Goal: Find specific page/section: Locate a particular part of the current website

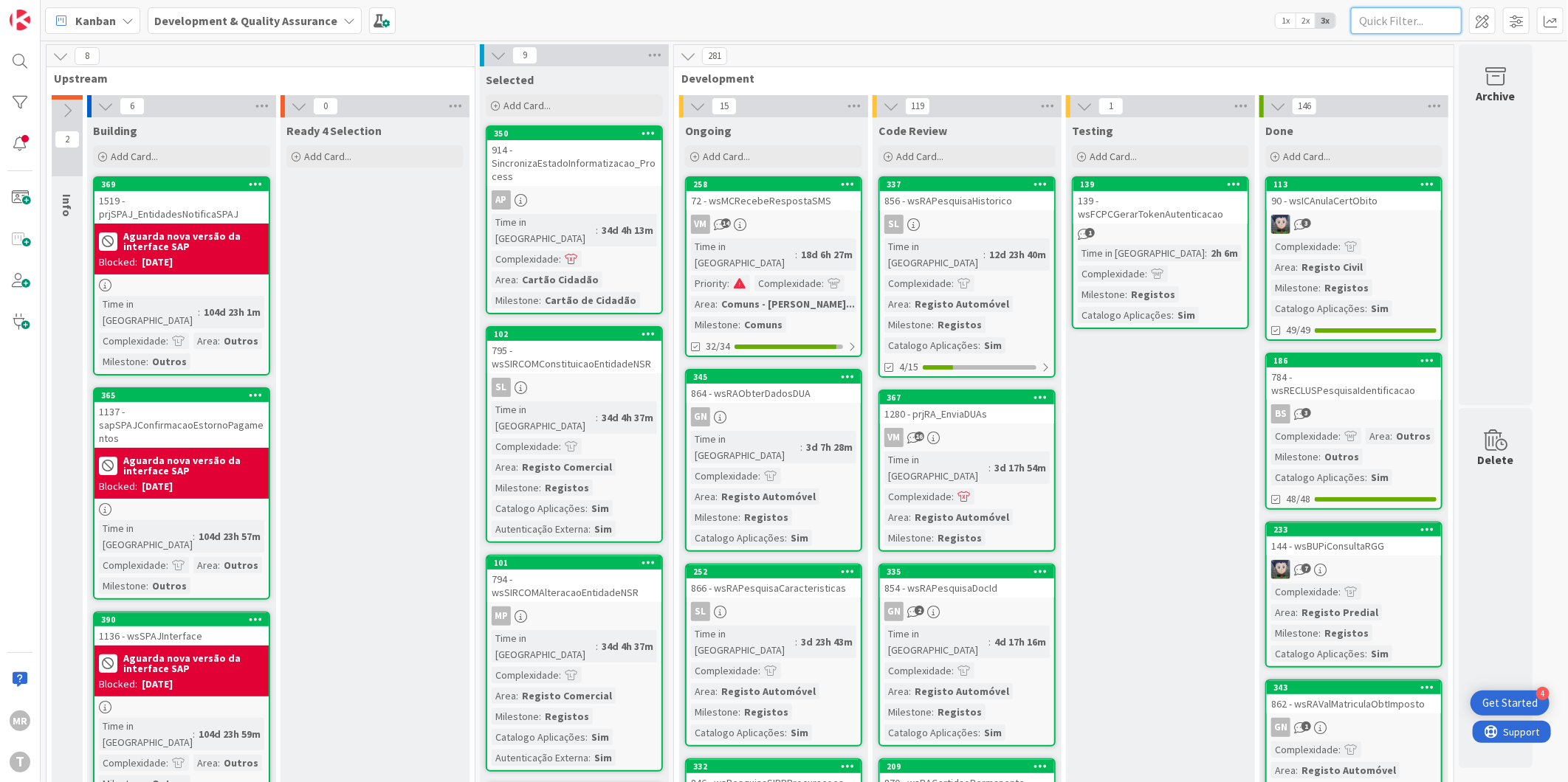
click at [1429, 17] on input "text" at bounding box center [1406, 20] width 111 height 26
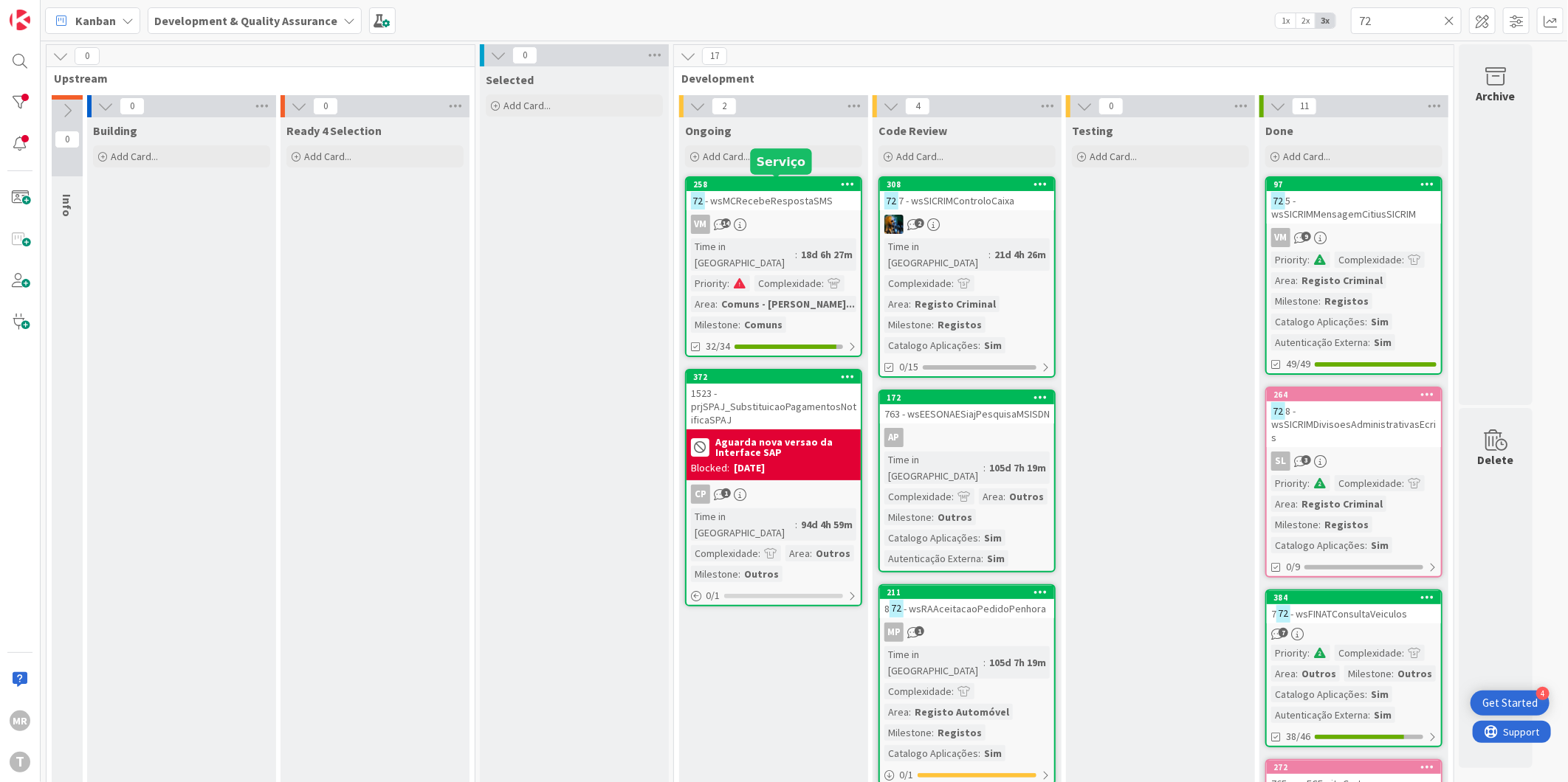
click at [799, 183] on div "258" at bounding box center [777, 185] width 167 height 11
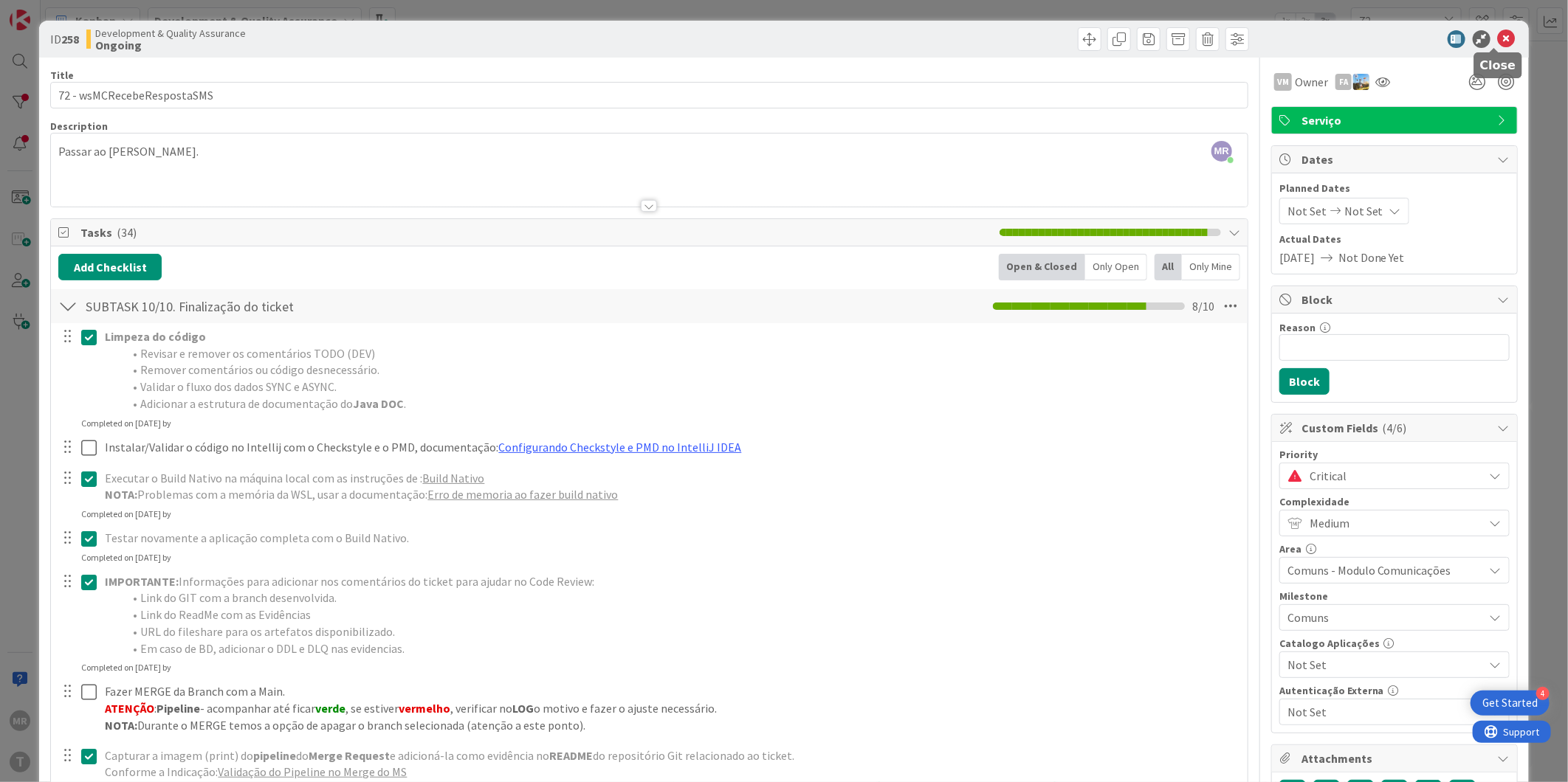
click at [1499, 31] on icon at bounding box center [1506, 38] width 17 height 17
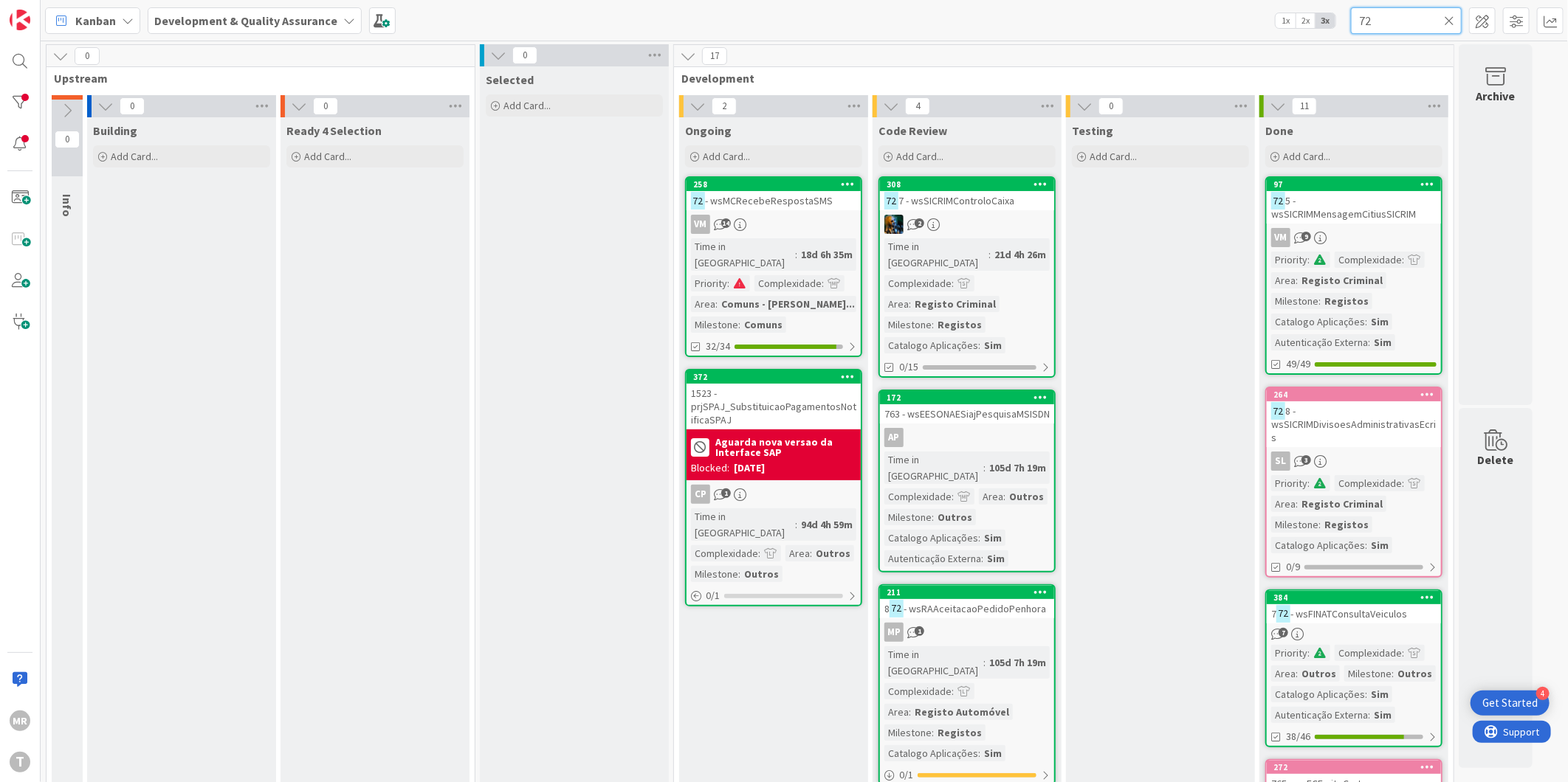
click at [1375, 13] on input "72" at bounding box center [1406, 20] width 111 height 26
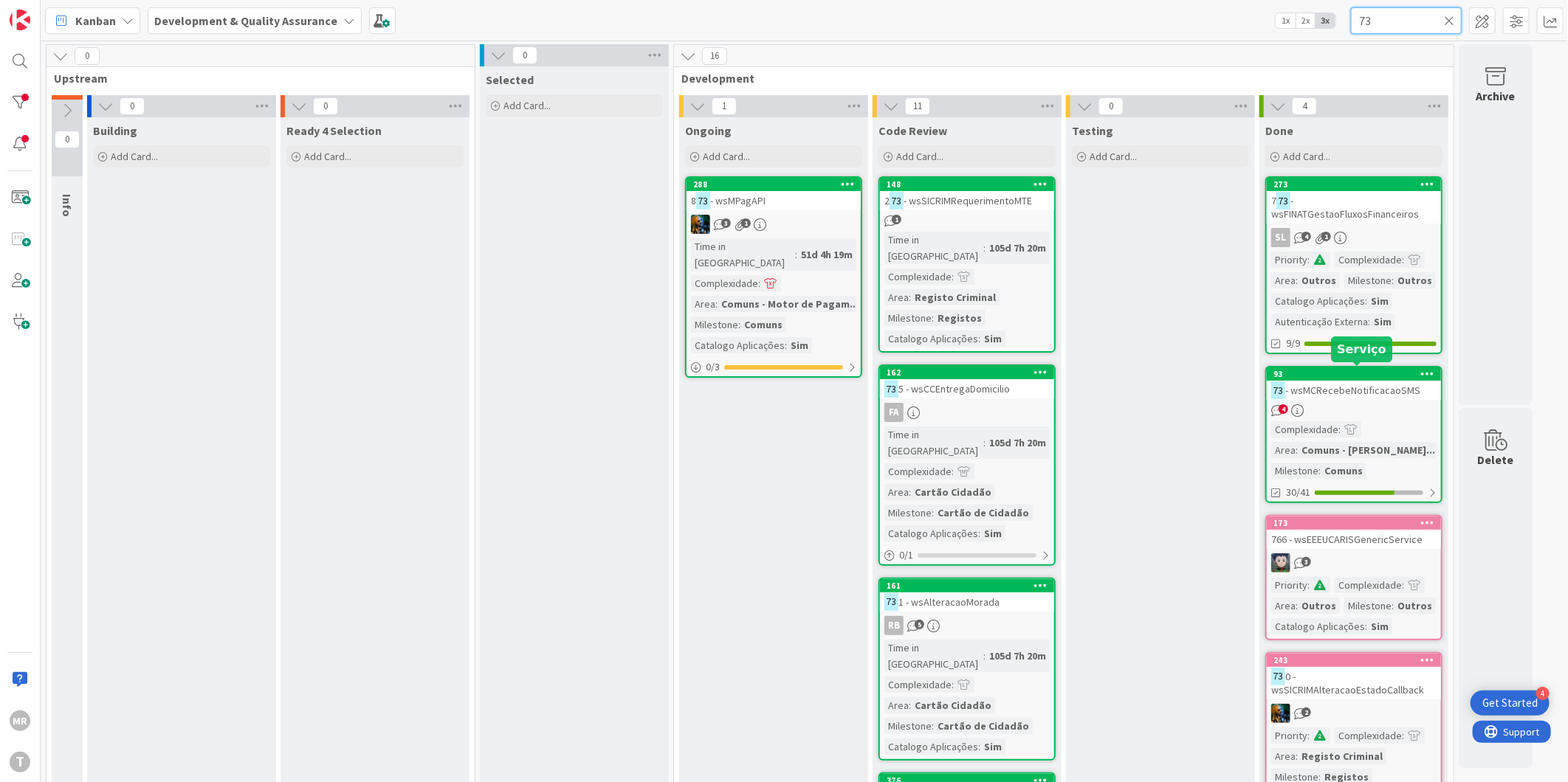
type input "73"
click at [1340, 374] on div "93" at bounding box center [1357, 374] width 167 height 11
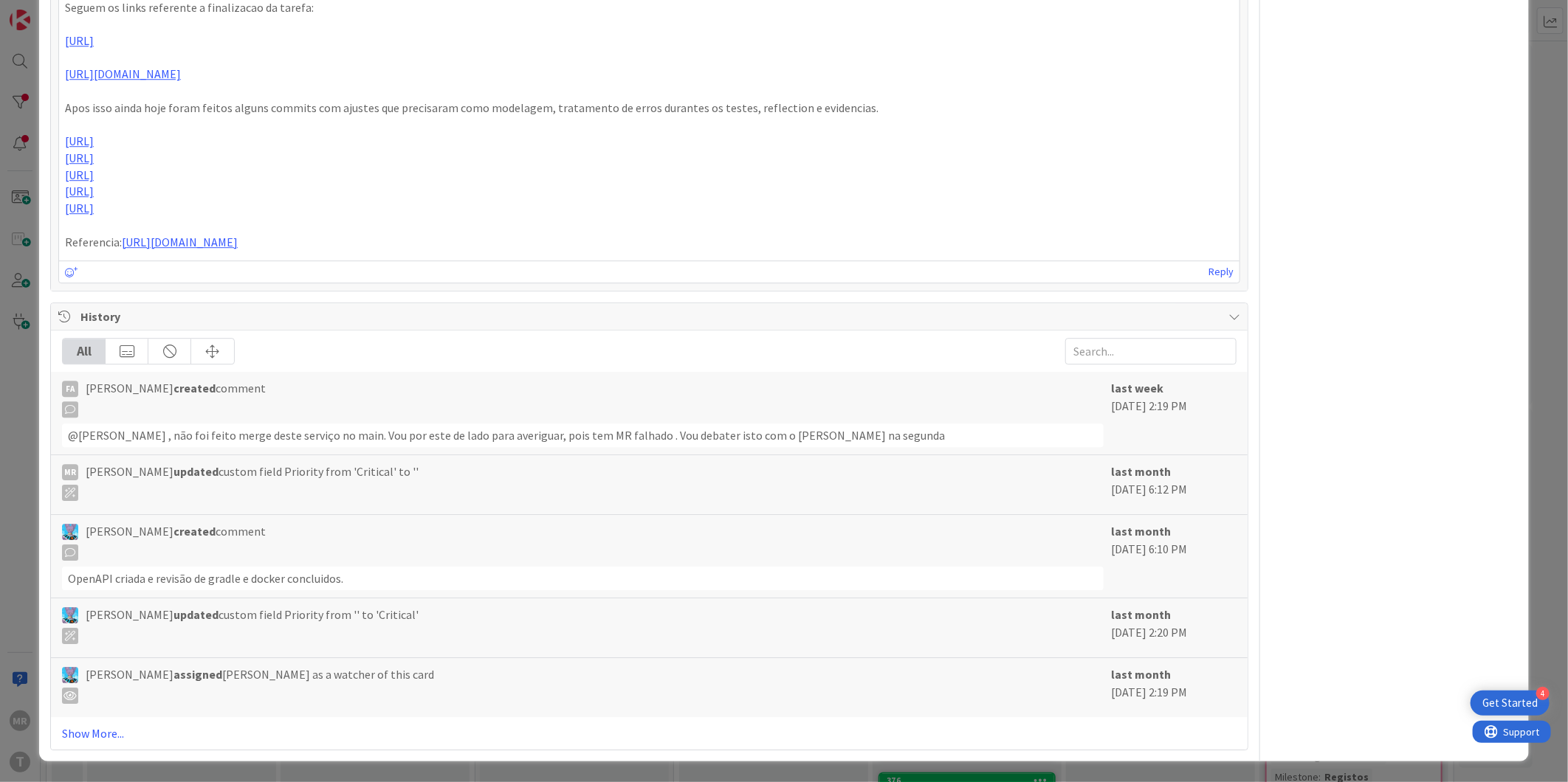
scroll to position [2682, 0]
click at [72, 740] on link "Show More..." at bounding box center [649, 733] width 1174 height 17
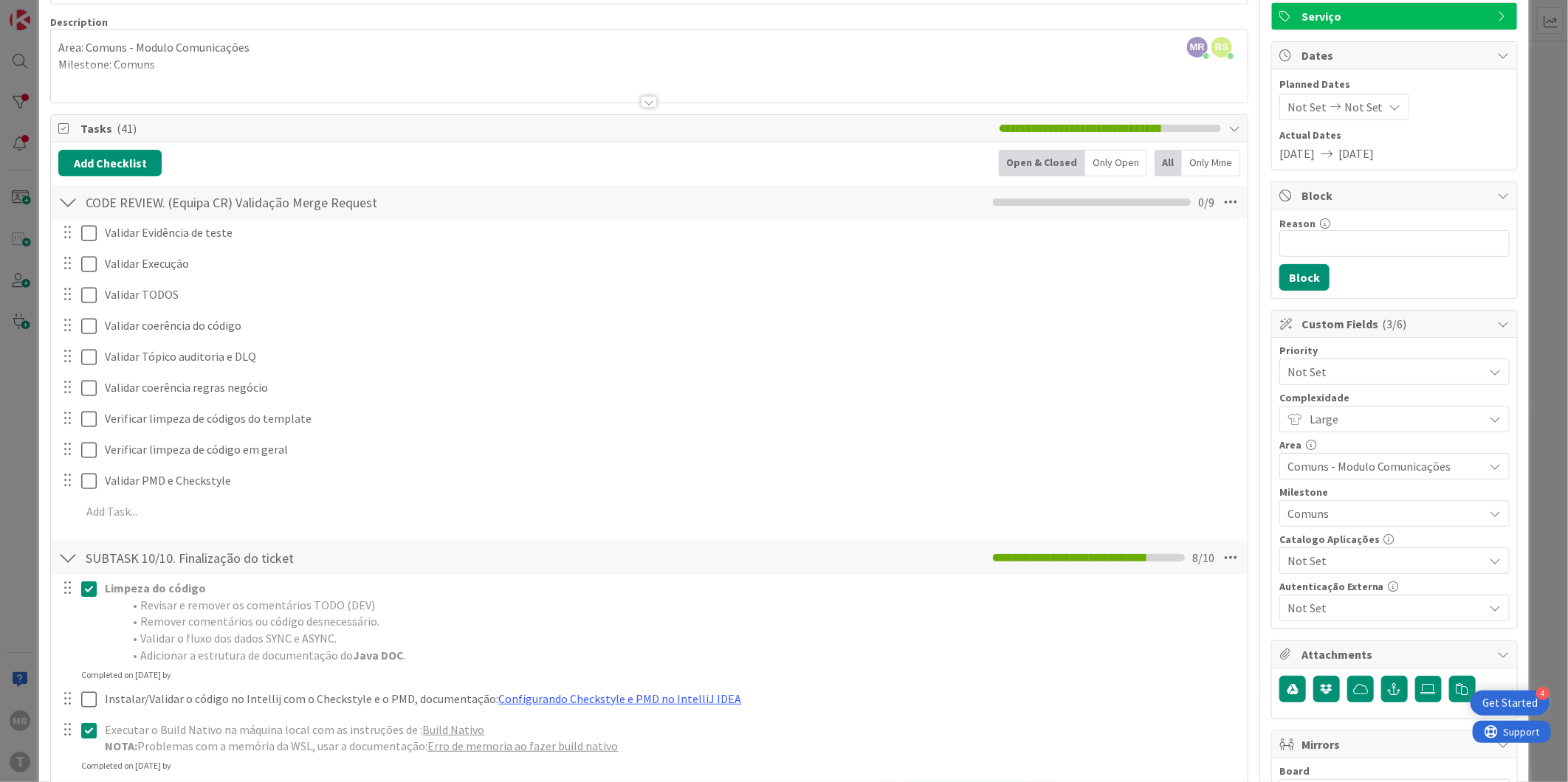
scroll to position [0, 0]
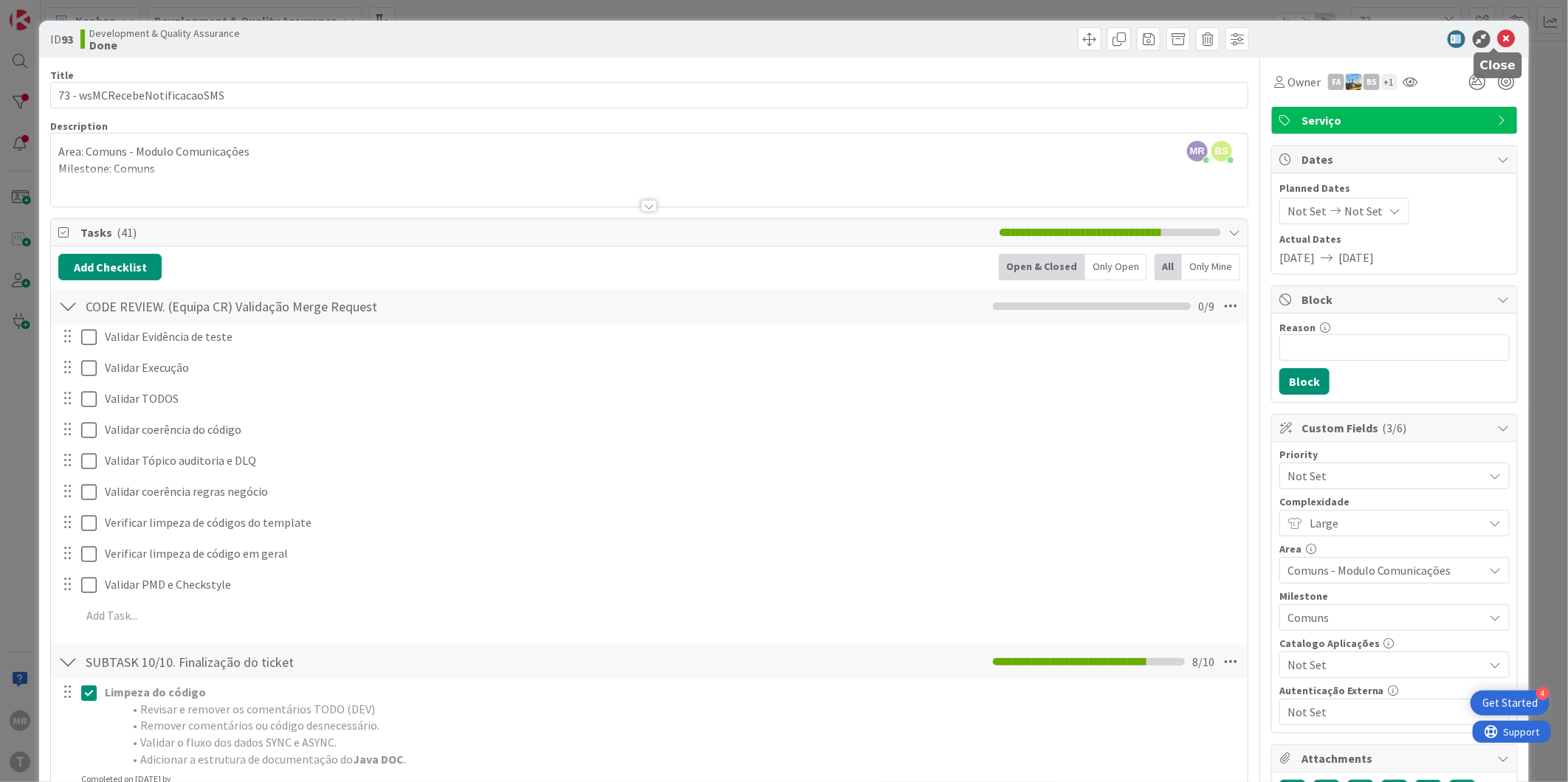
click at [1501, 39] on icon at bounding box center [1506, 38] width 17 height 17
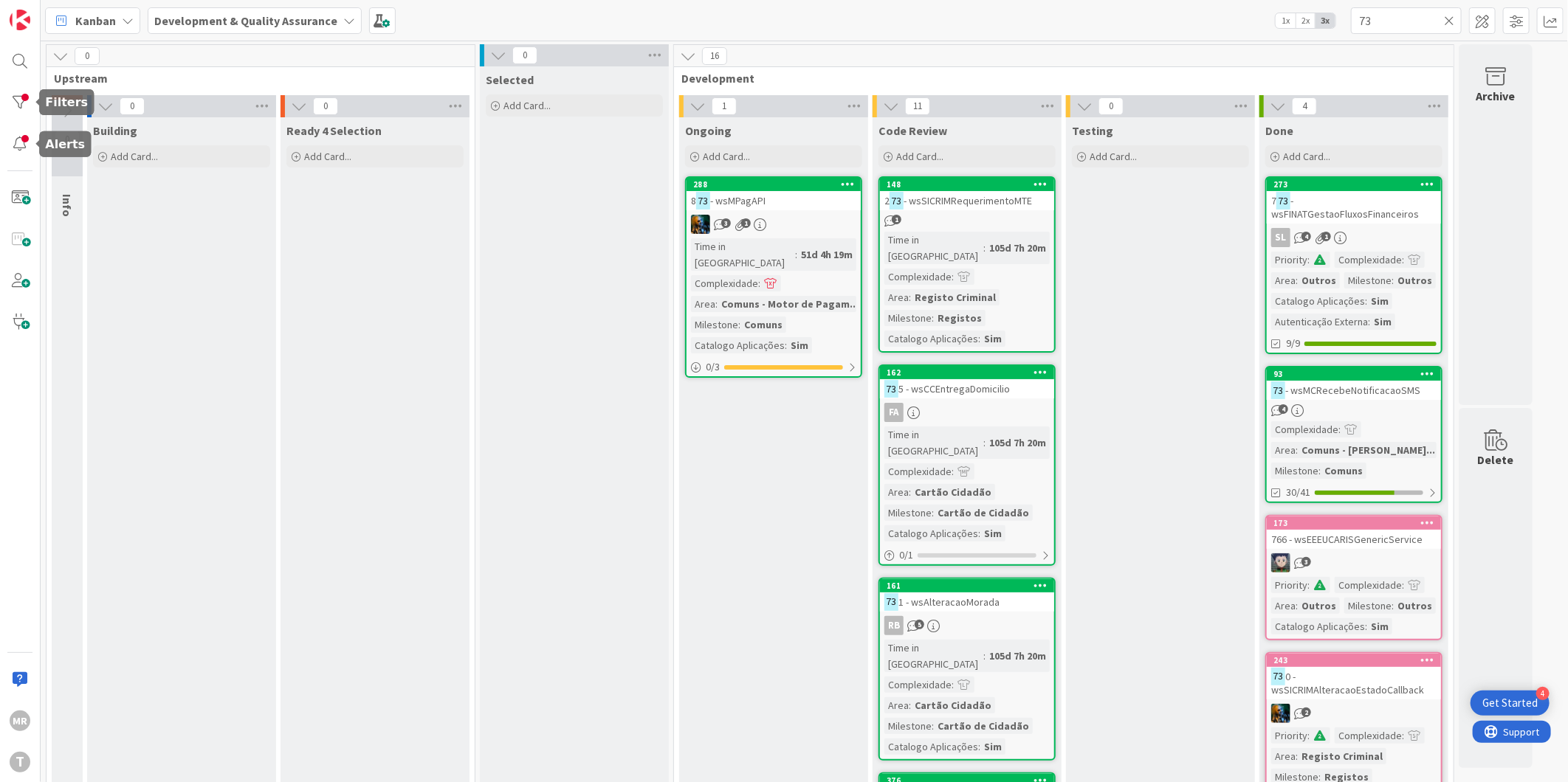
click at [16, 87] on div "MR T" at bounding box center [20, 391] width 41 height 782
click at [32, 108] on div at bounding box center [20, 102] width 29 height 29
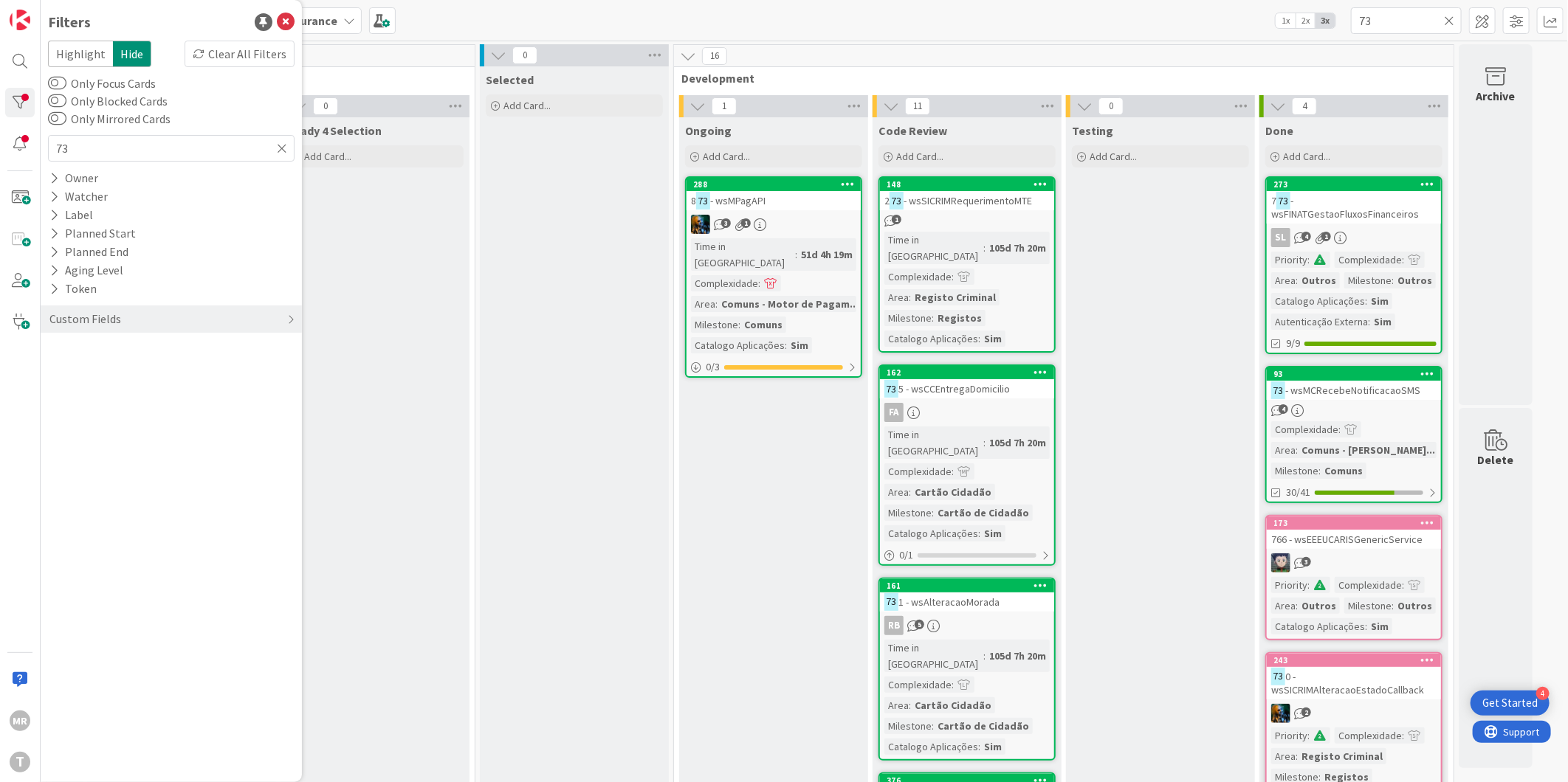
click at [1447, 17] on icon at bounding box center [1449, 21] width 11 height 14
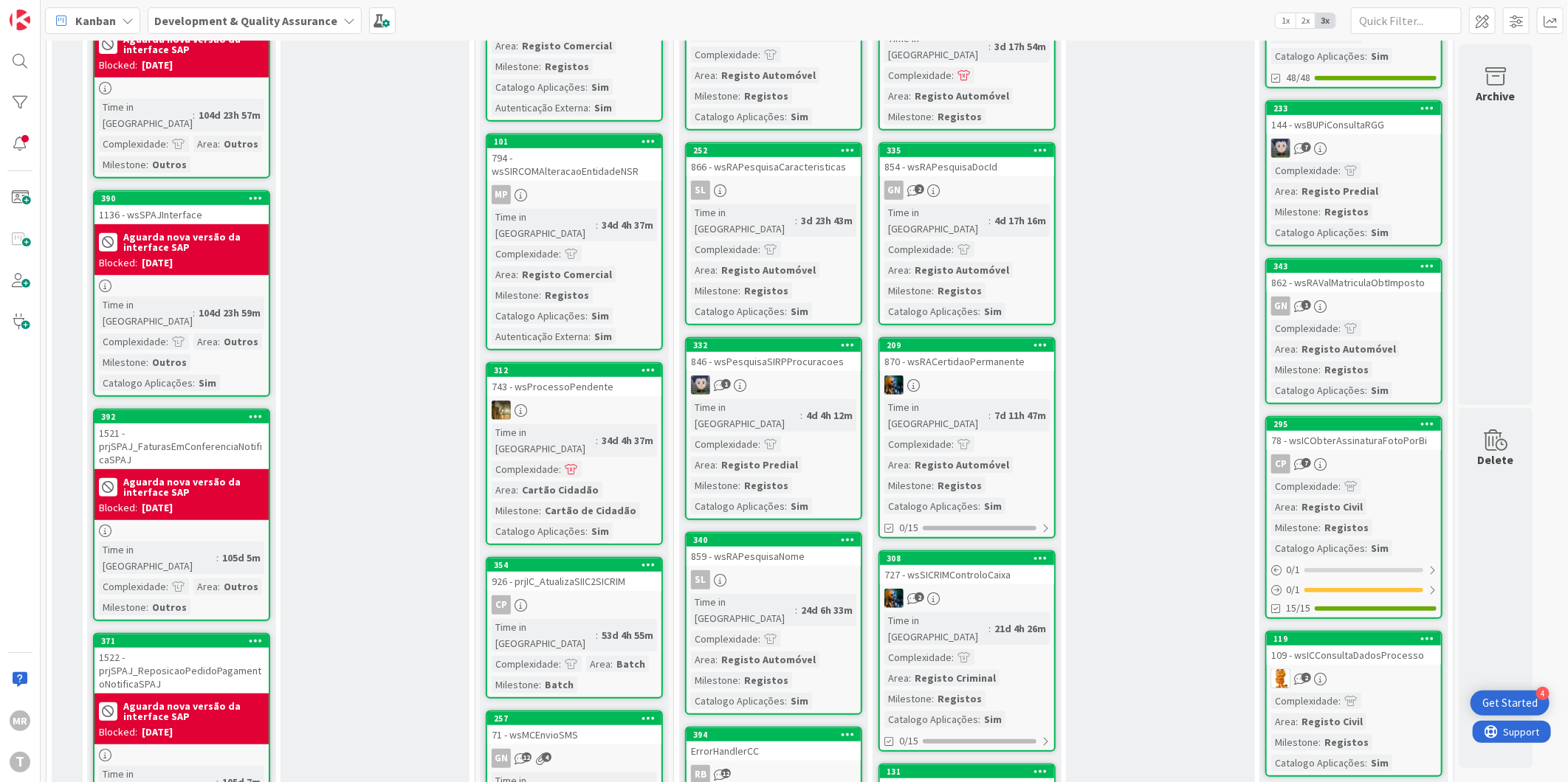
scroll to position [246, 0]
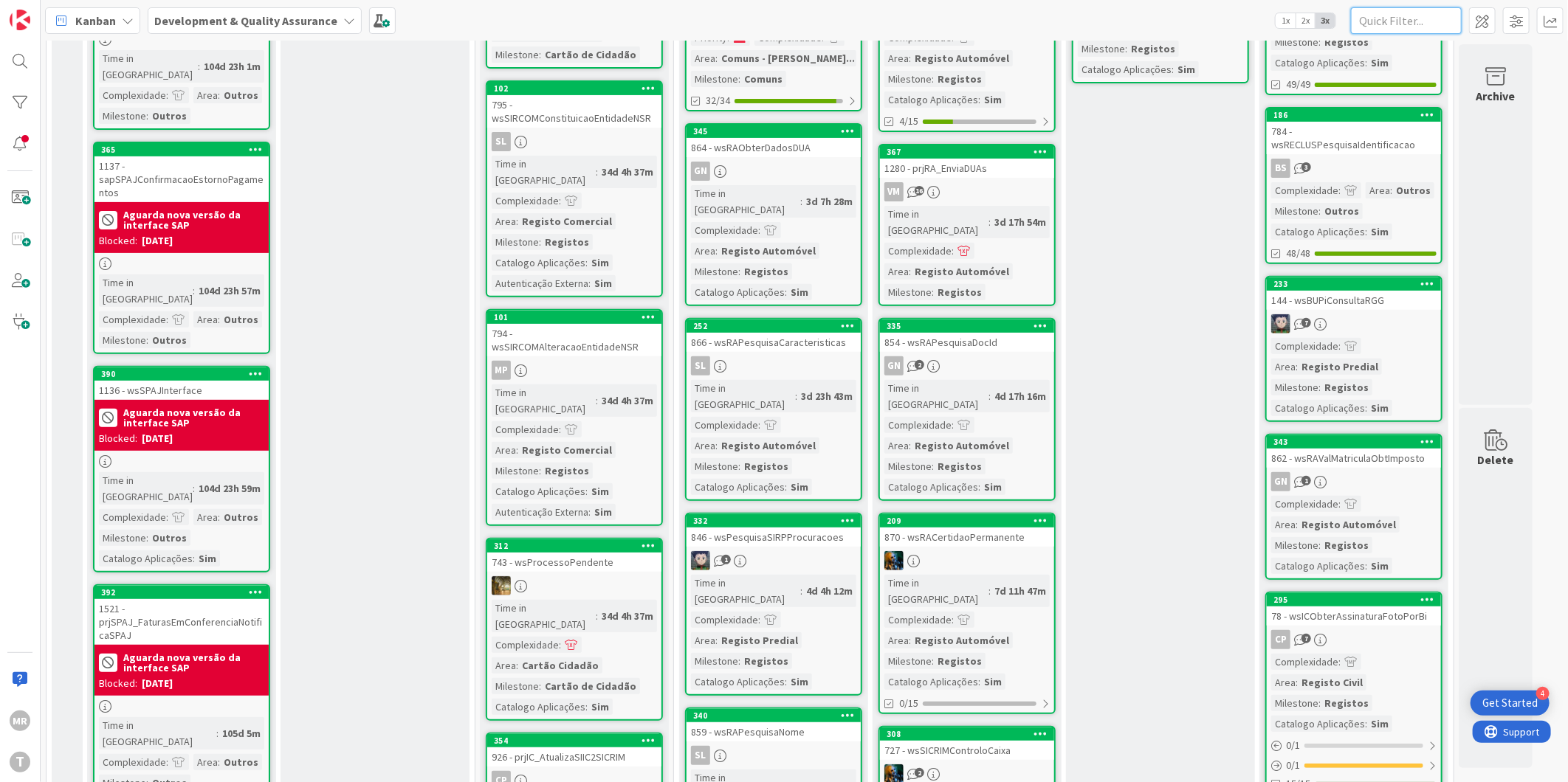
click at [1440, 23] on input "text" at bounding box center [1406, 20] width 111 height 26
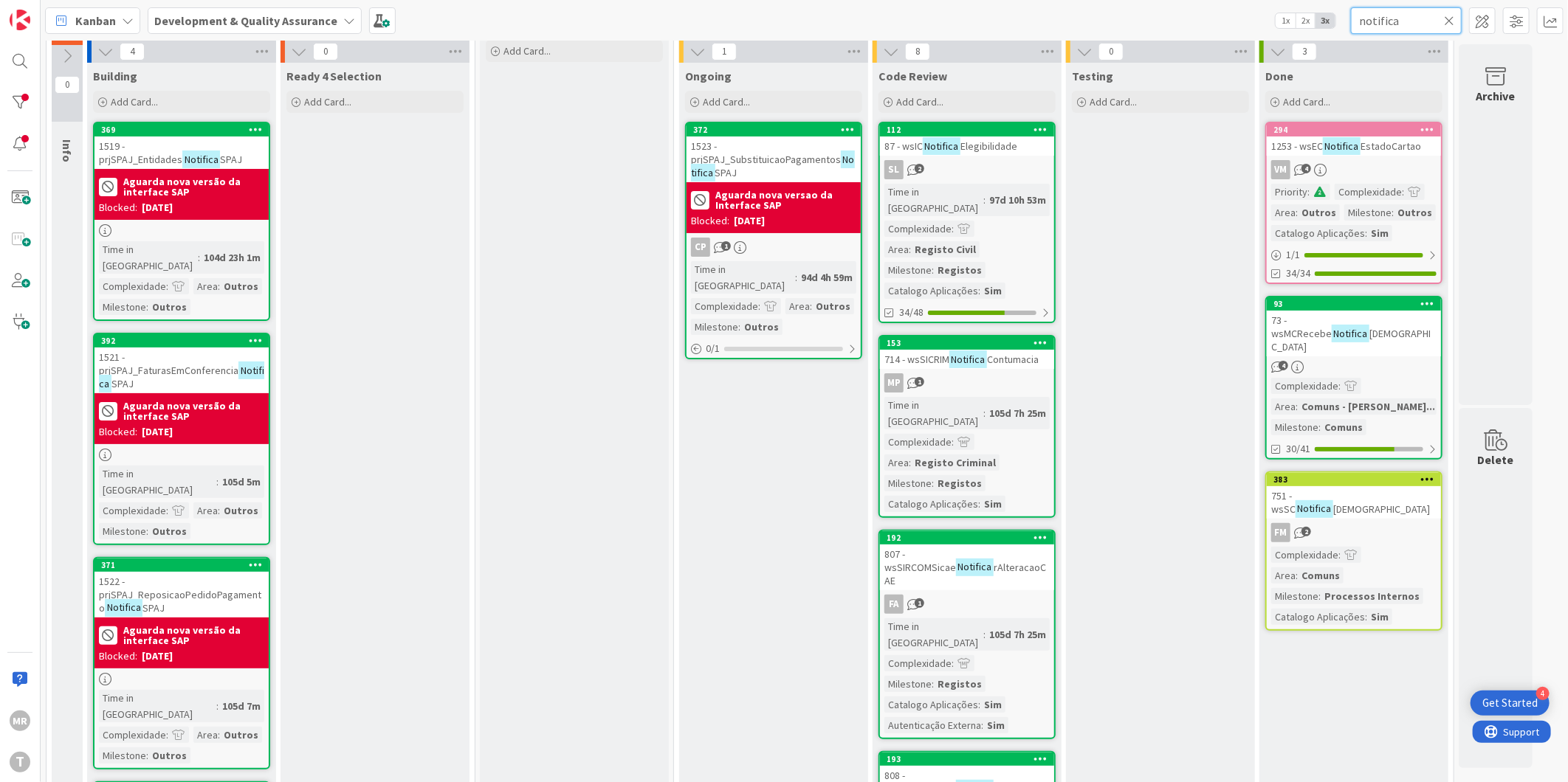
scroll to position [0, 0]
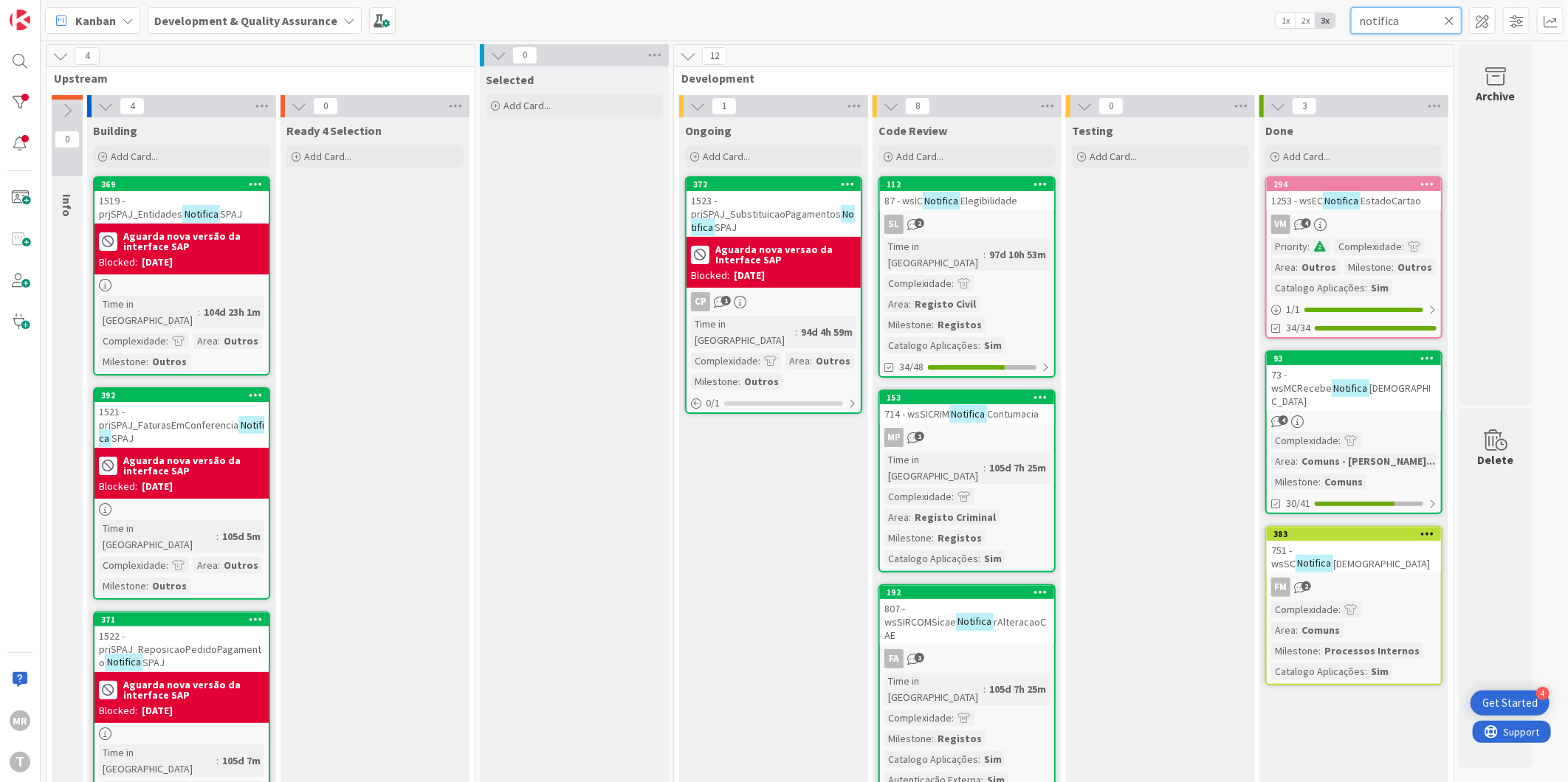
type input "notifica"
click at [22, 106] on div at bounding box center [20, 102] width 29 height 29
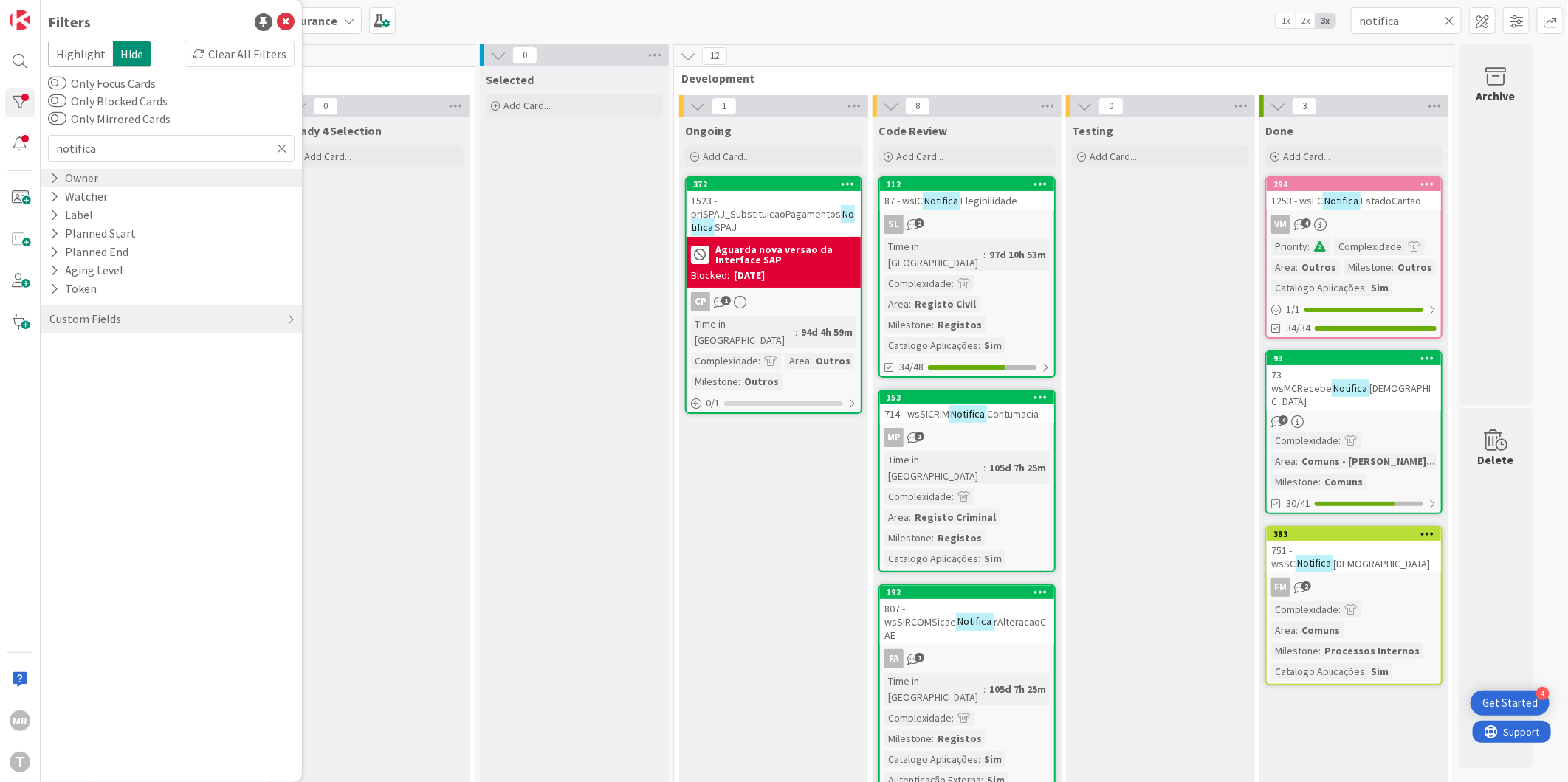
click at [122, 183] on div "Owner" at bounding box center [171, 178] width 261 height 18
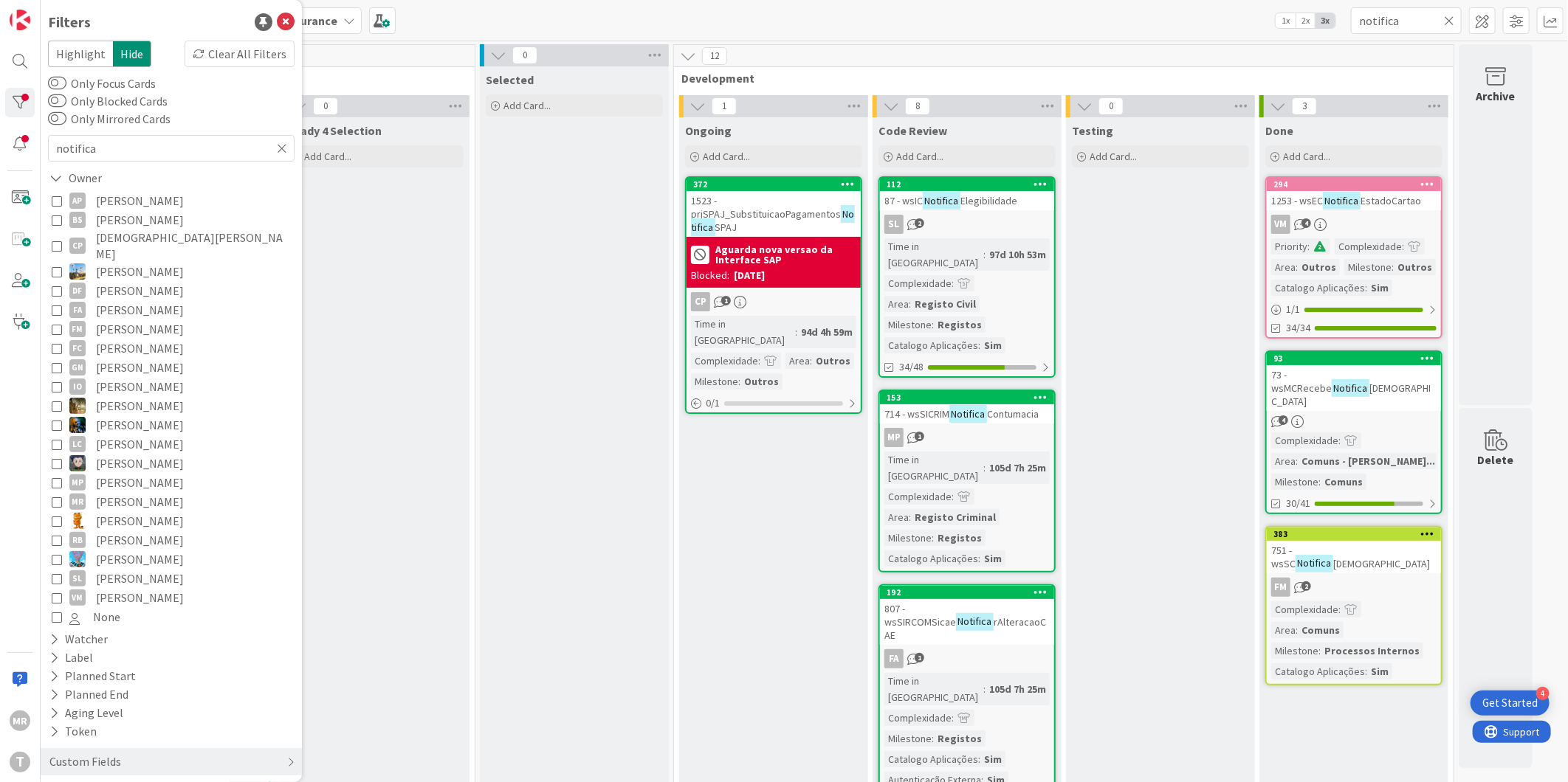
click at [100, 588] on span "[PERSON_NAME]" at bounding box center [140, 597] width 87 height 19
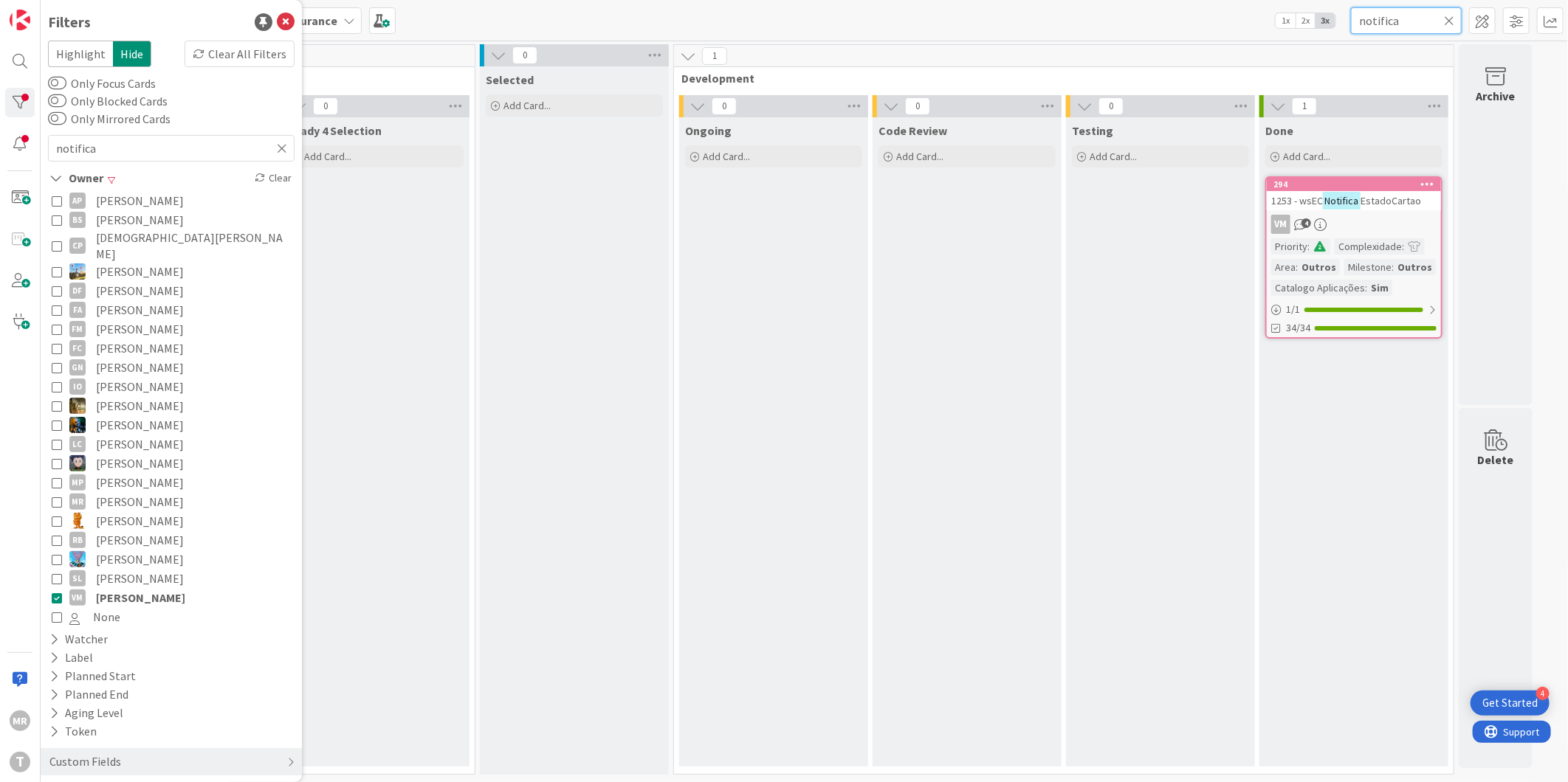
click at [1444, 10] on input "notifica" at bounding box center [1406, 20] width 111 height 26
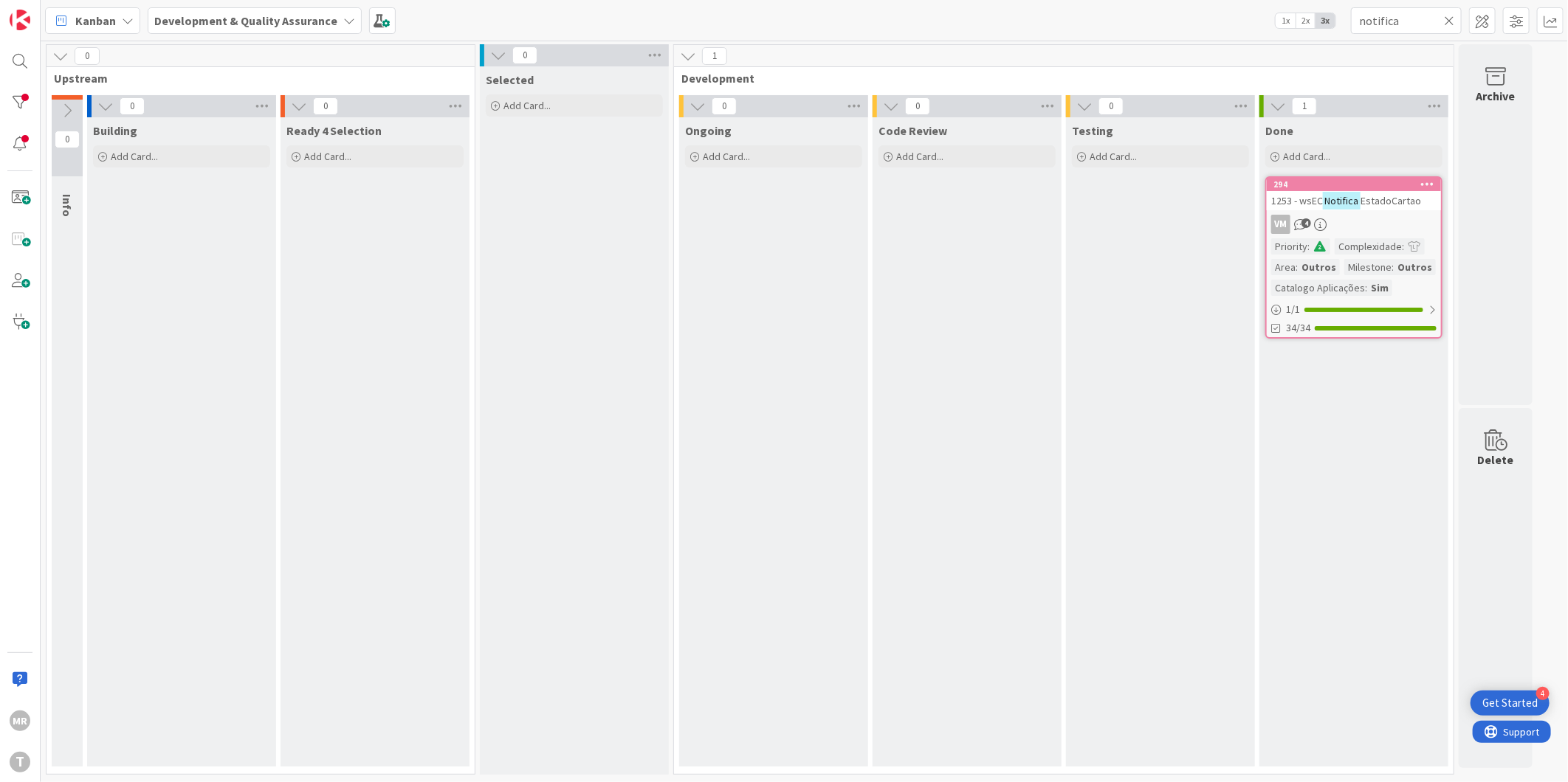
click at [1453, 18] on icon at bounding box center [1449, 21] width 11 height 14
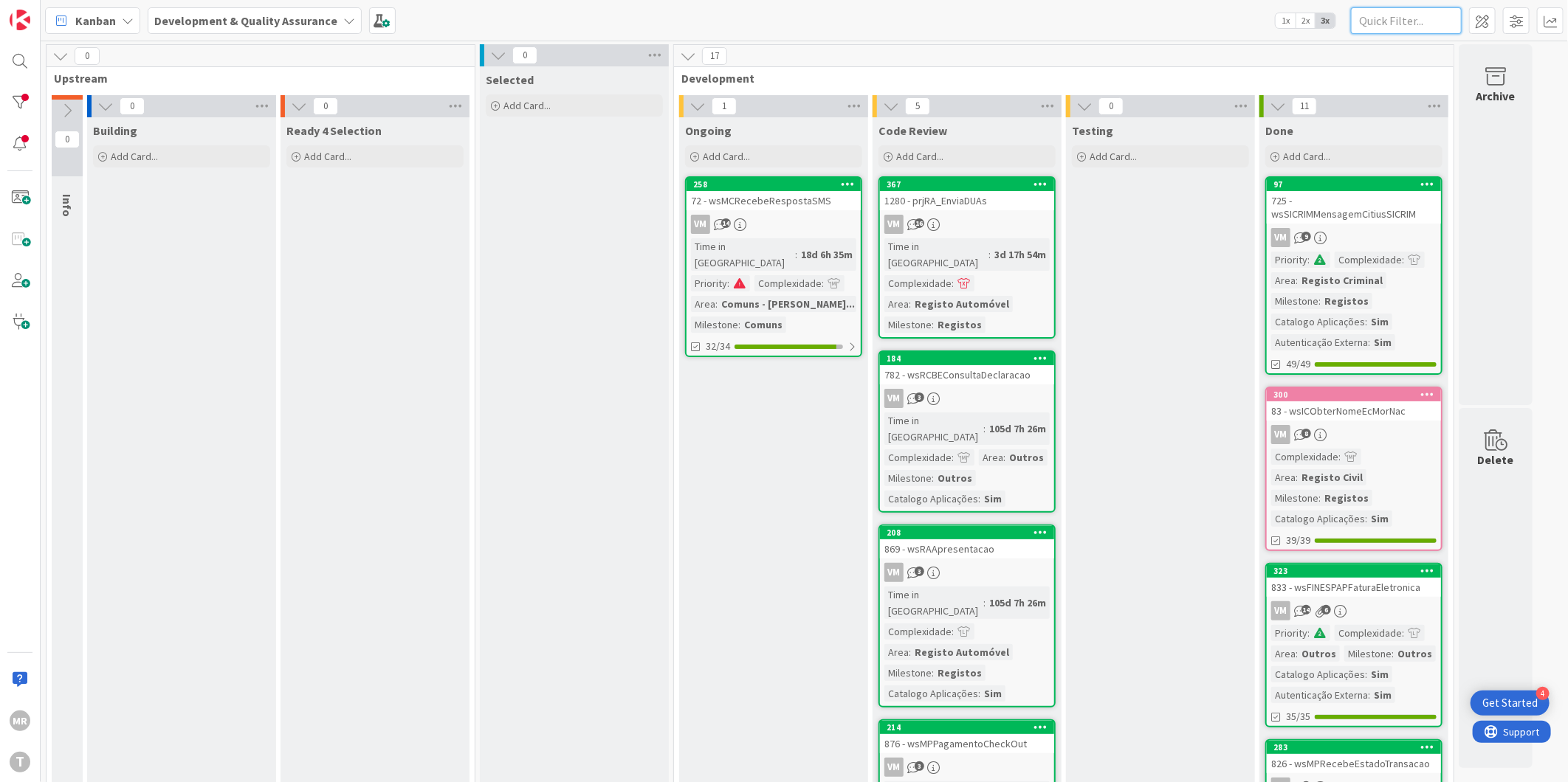
click at [1405, 26] on input "text" at bounding box center [1406, 20] width 111 height 26
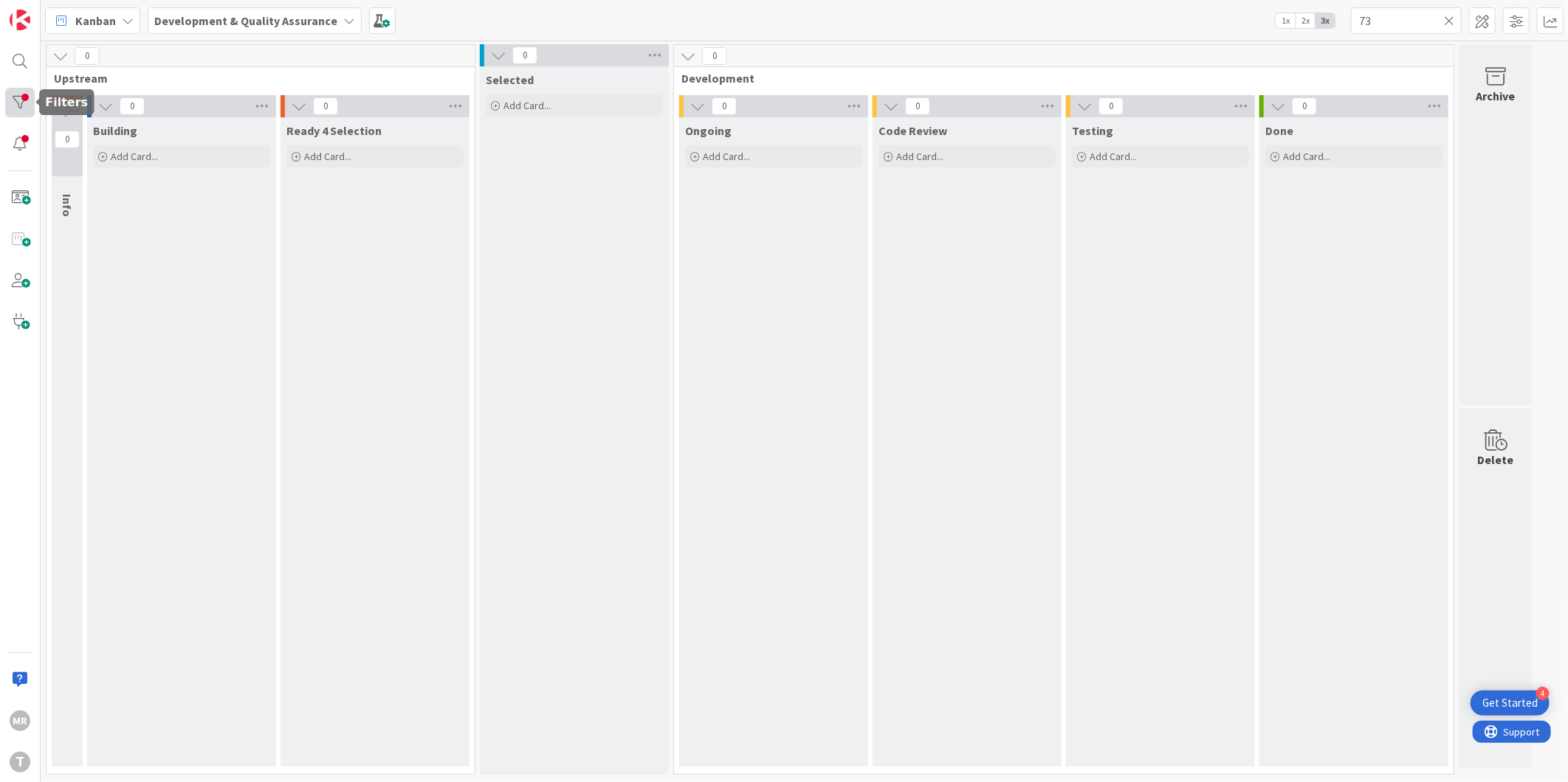
click at [9, 100] on div at bounding box center [20, 102] width 29 height 29
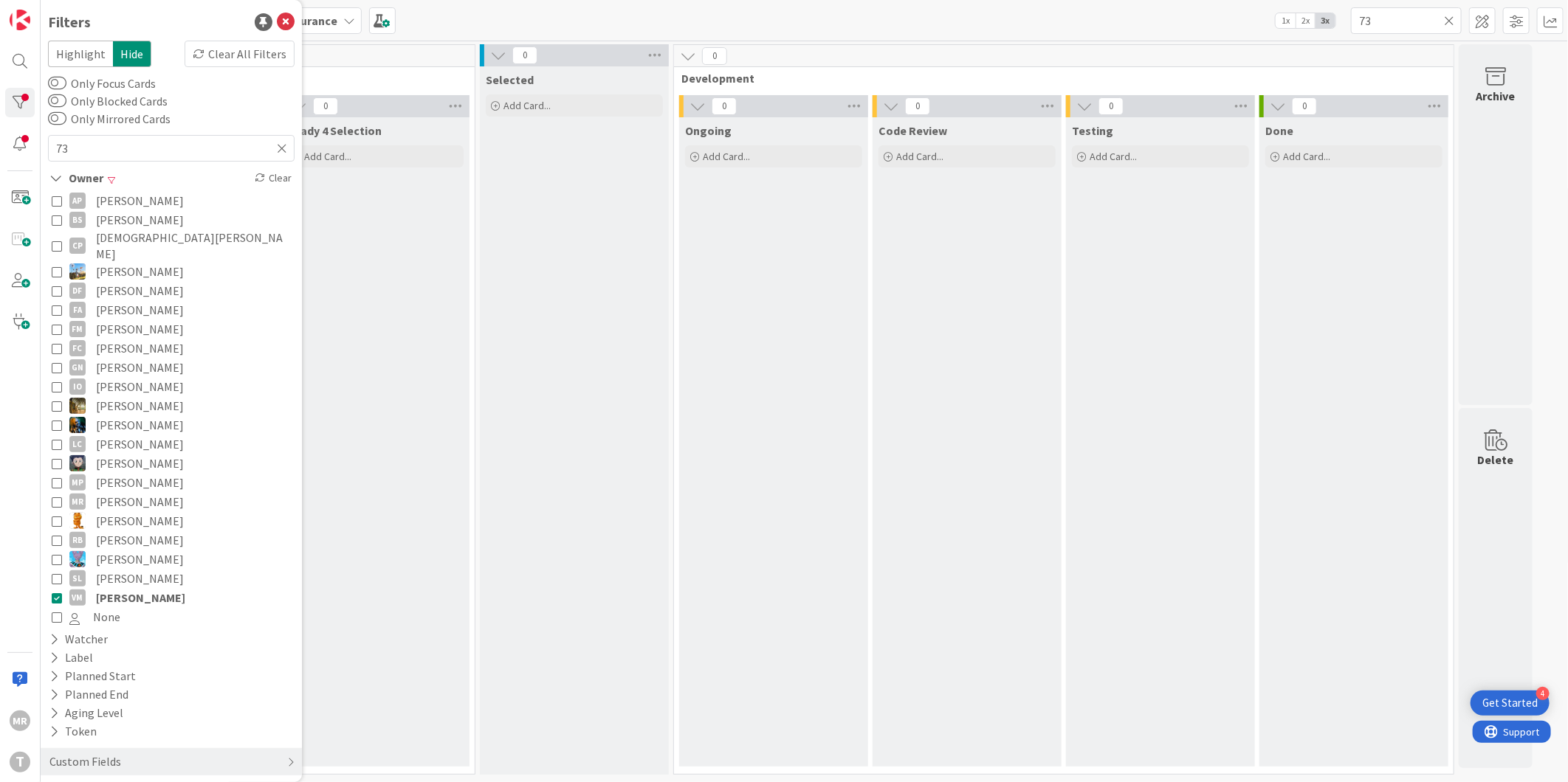
click at [137, 588] on span "[PERSON_NAME]" at bounding box center [140, 597] width 89 height 19
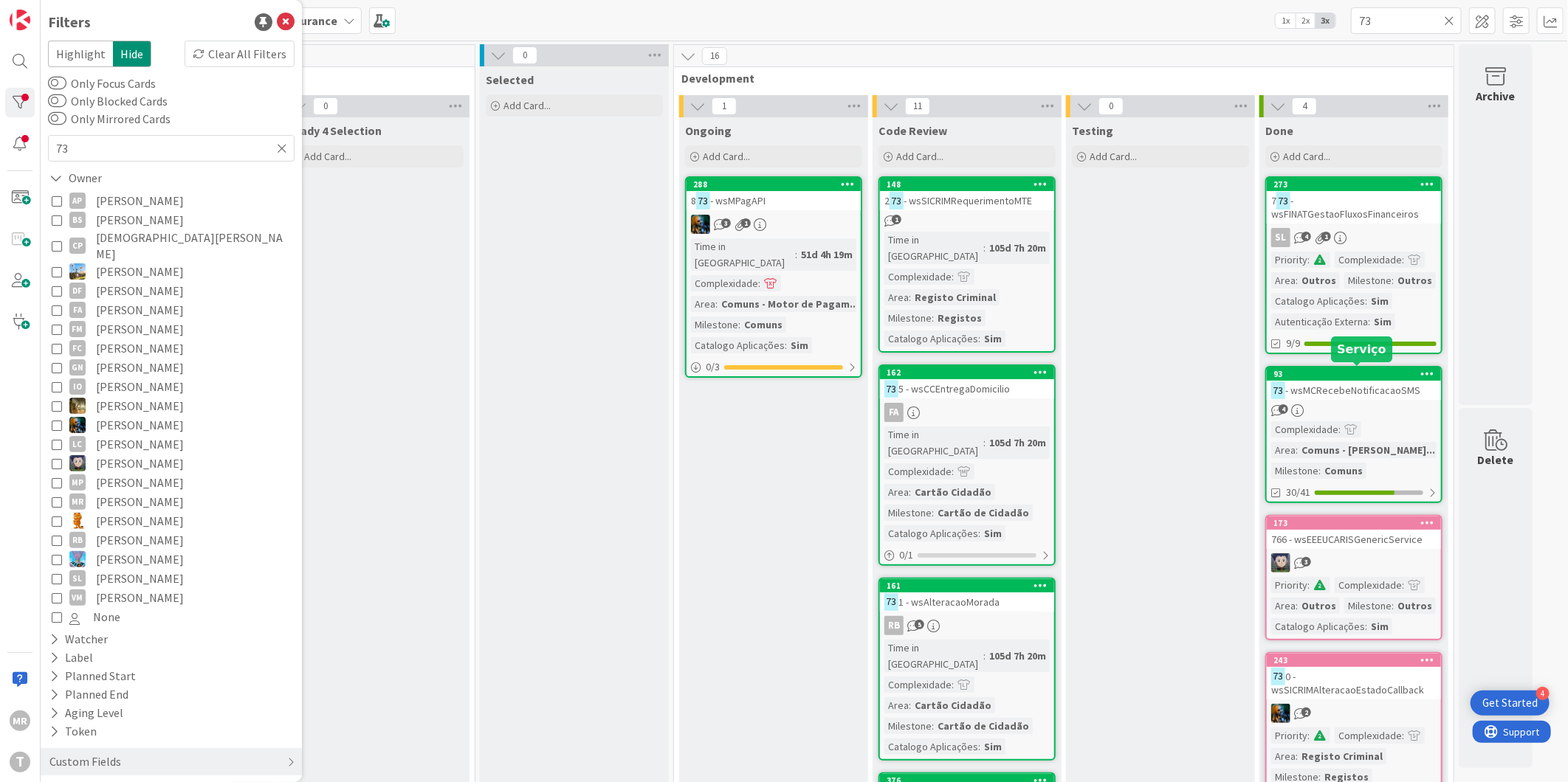
click at [1364, 370] on div "93" at bounding box center [1357, 374] width 167 height 11
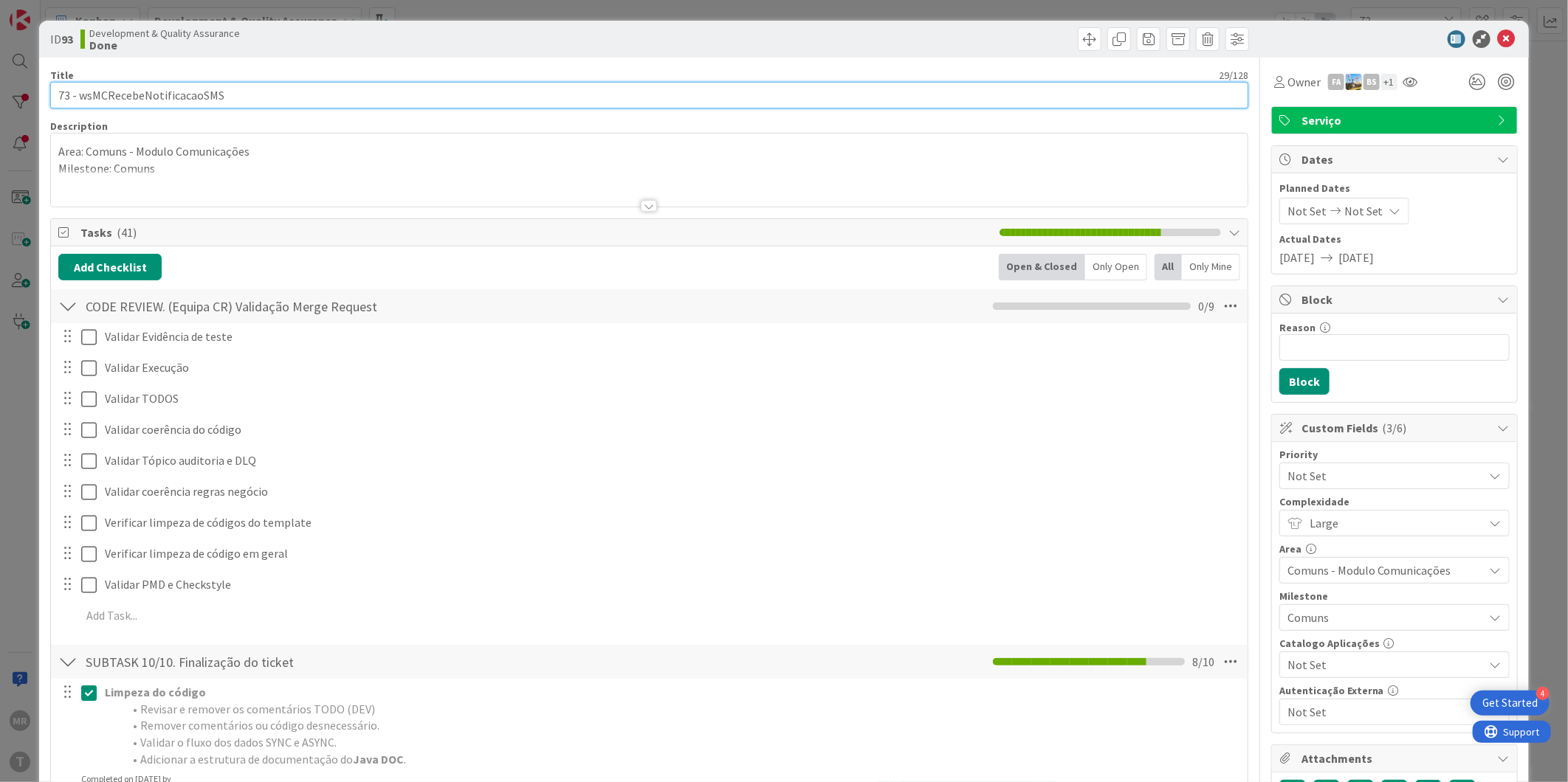
drag, startPoint x: 187, startPoint y: 92, endPoint x: 77, endPoint y: 96, distance: 110.1
click at [77, 96] on input "73 - wsMCRecebeNotificacaoSMS" at bounding box center [649, 95] width 1198 height 26
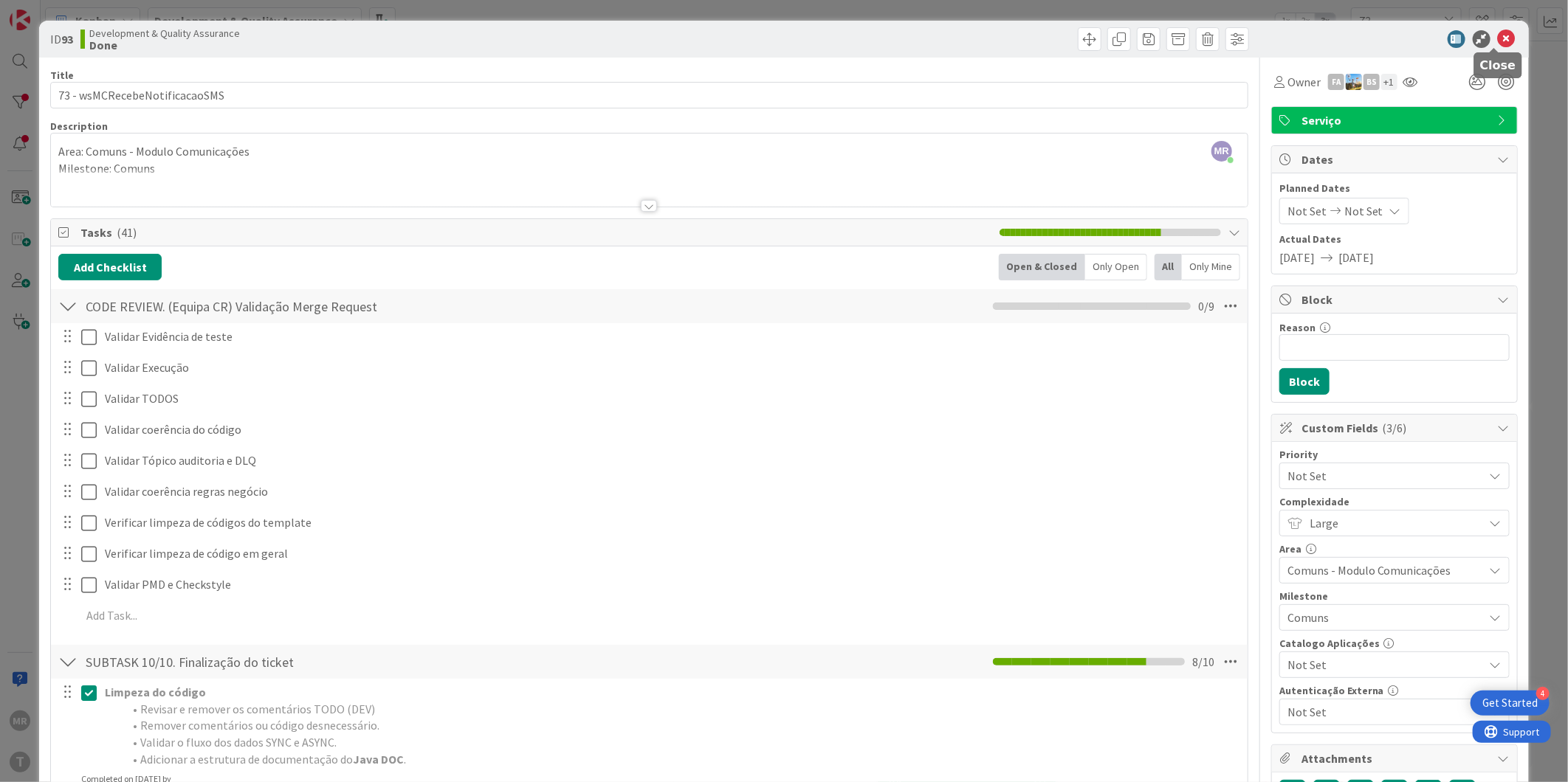
click at [1498, 38] on icon at bounding box center [1506, 38] width 17 height 17
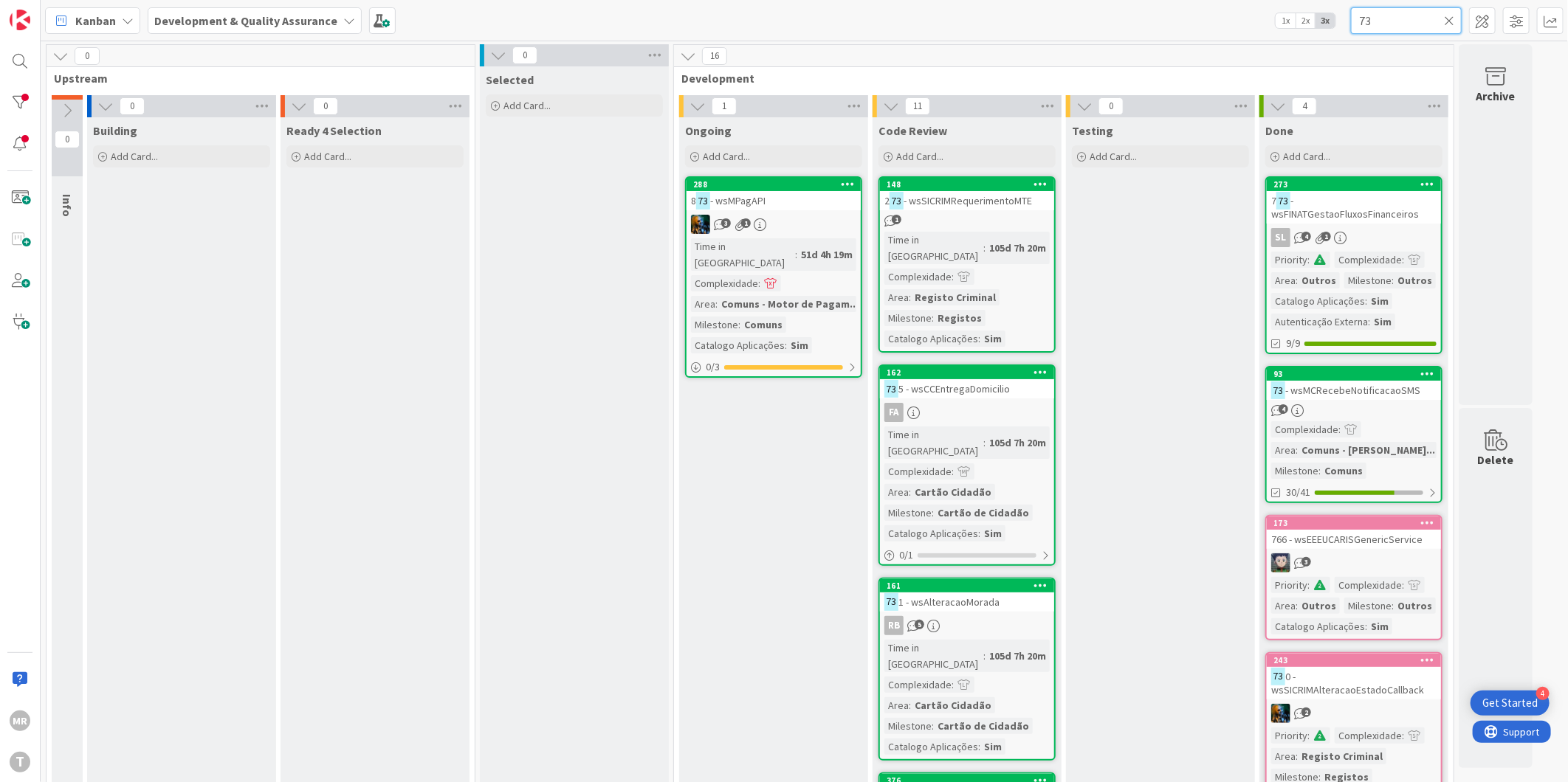
click at [1386, 23] on input "73" at bounding box center [1406, 20] width 111 height 26
type input "72"
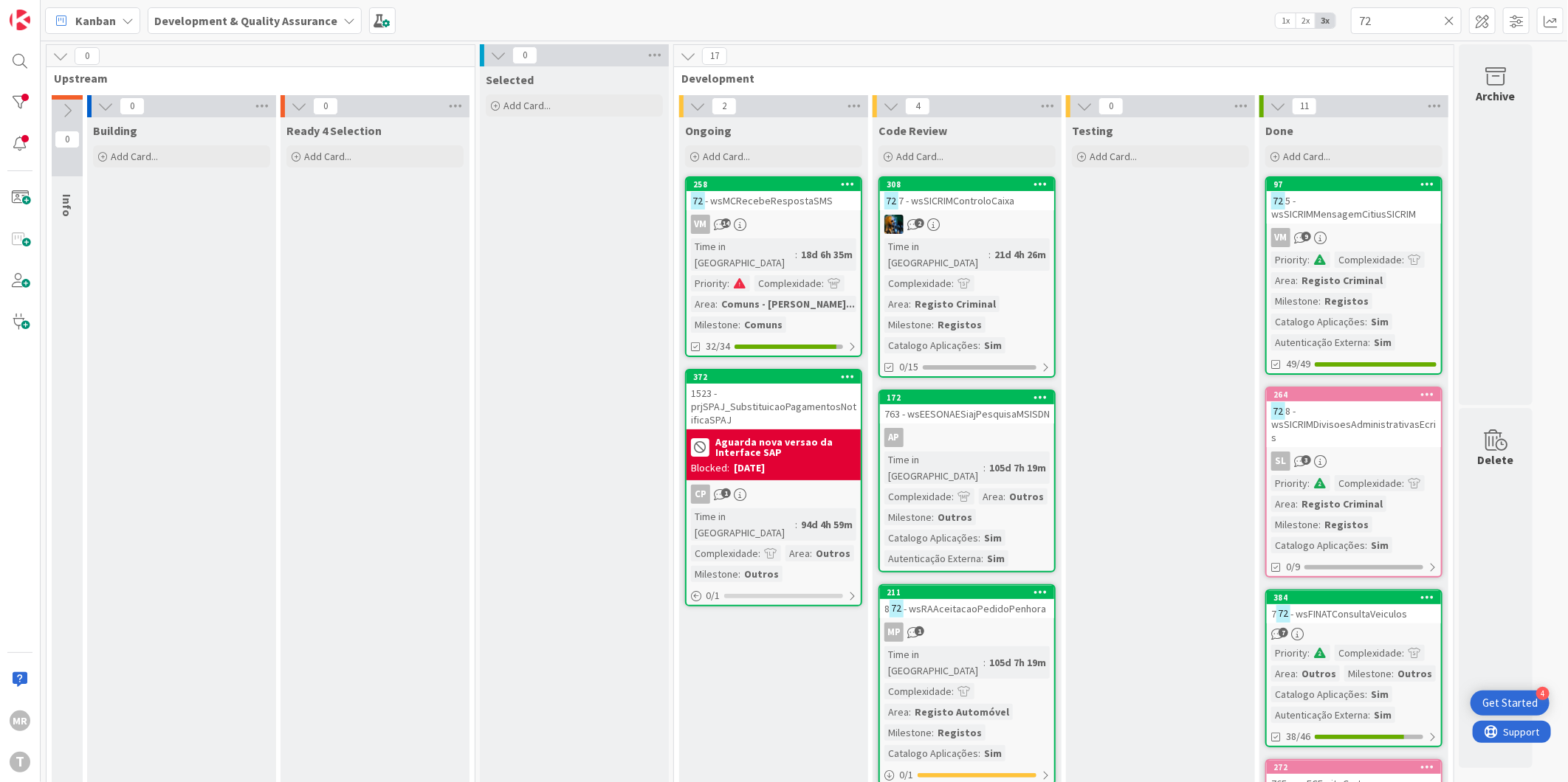
click at [771, 179] on div "258" at bounding box center [777, 185] width 167 height 11
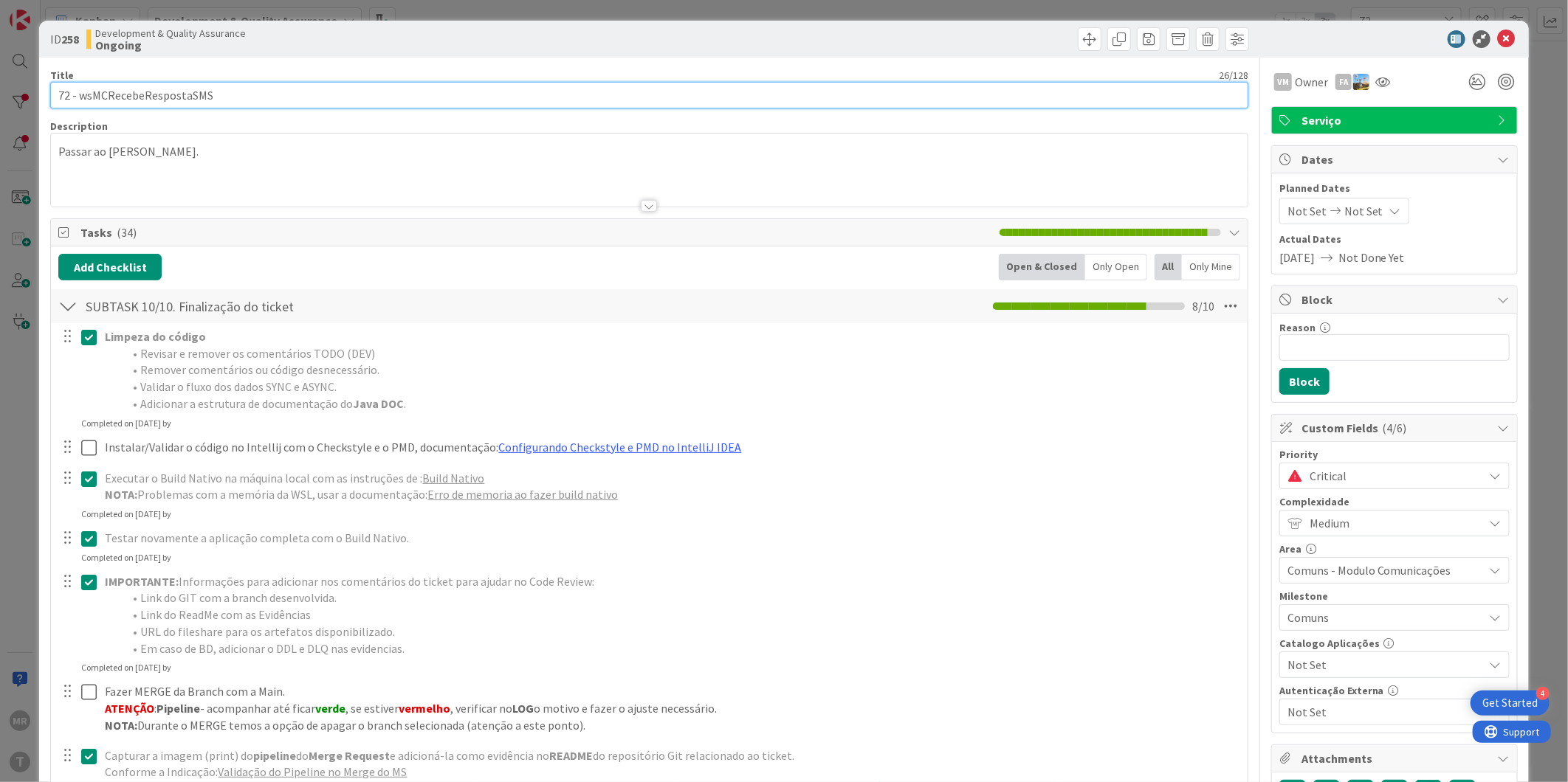
drag, startPoint x: 246, startPoint y: 99, endPoint x: 78, endPoint y: 92, distance: 168.1
click at [78, 92] on input "72 - wsMCRecebeRespostaSMS" at bounding box center [649, 95] width 1198 height 26
